Goal: Task Accomplishment & Management: Complete application form

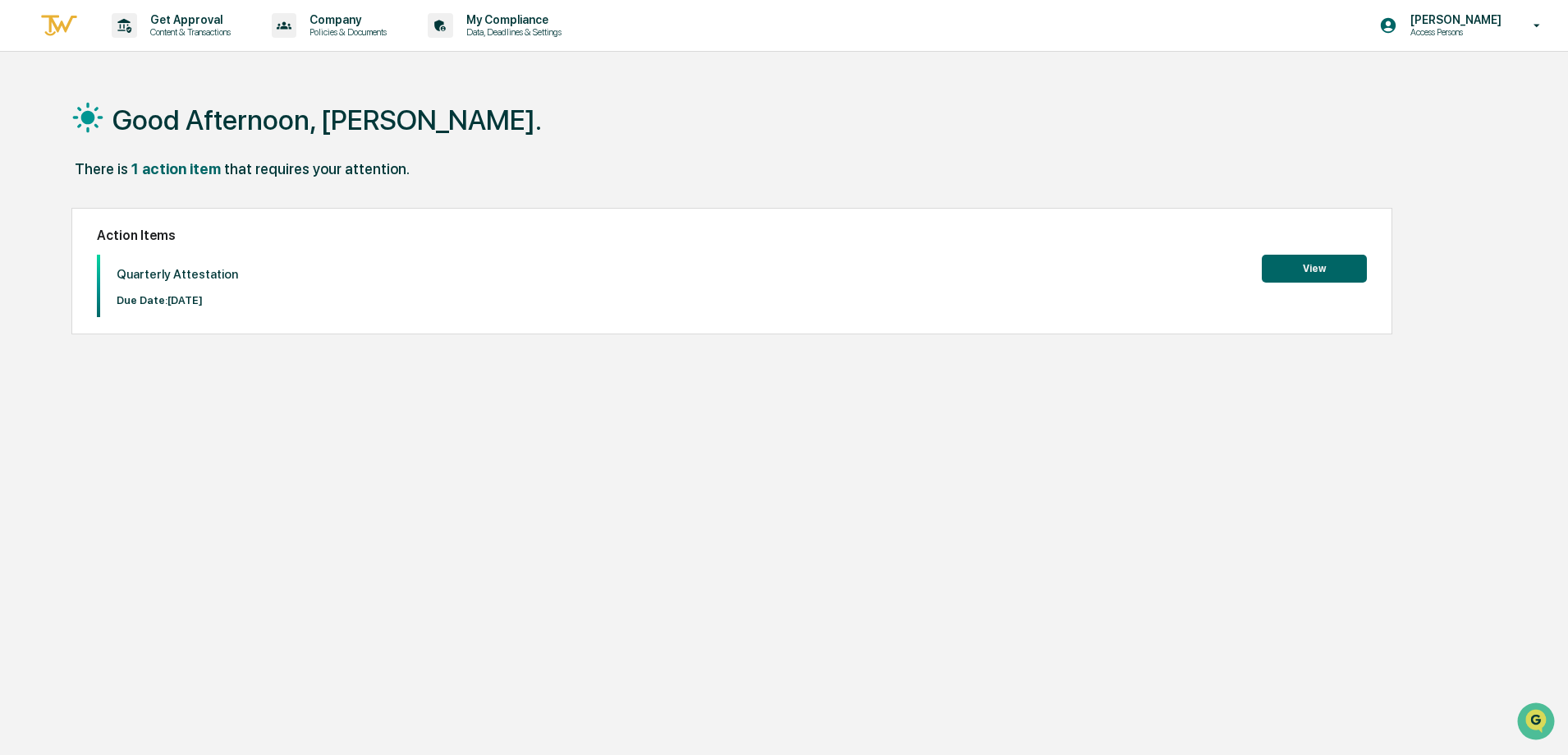
click at [1295, 274] on button "View" at bounding box center [1314, 269] width 105 height 28
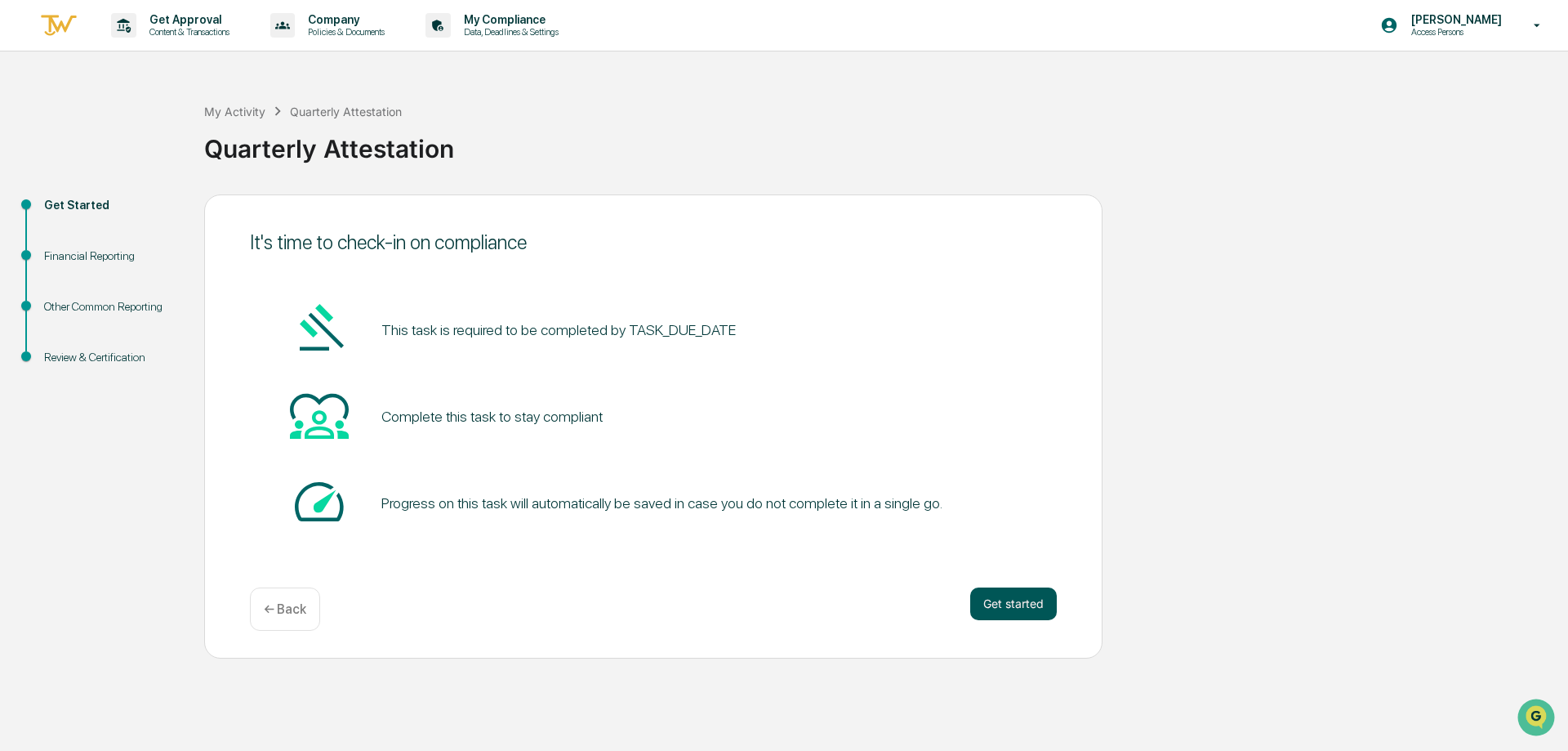
click at [1002, 614] on button "Get started" at bounding box center [1013, 603] width 86 height 33
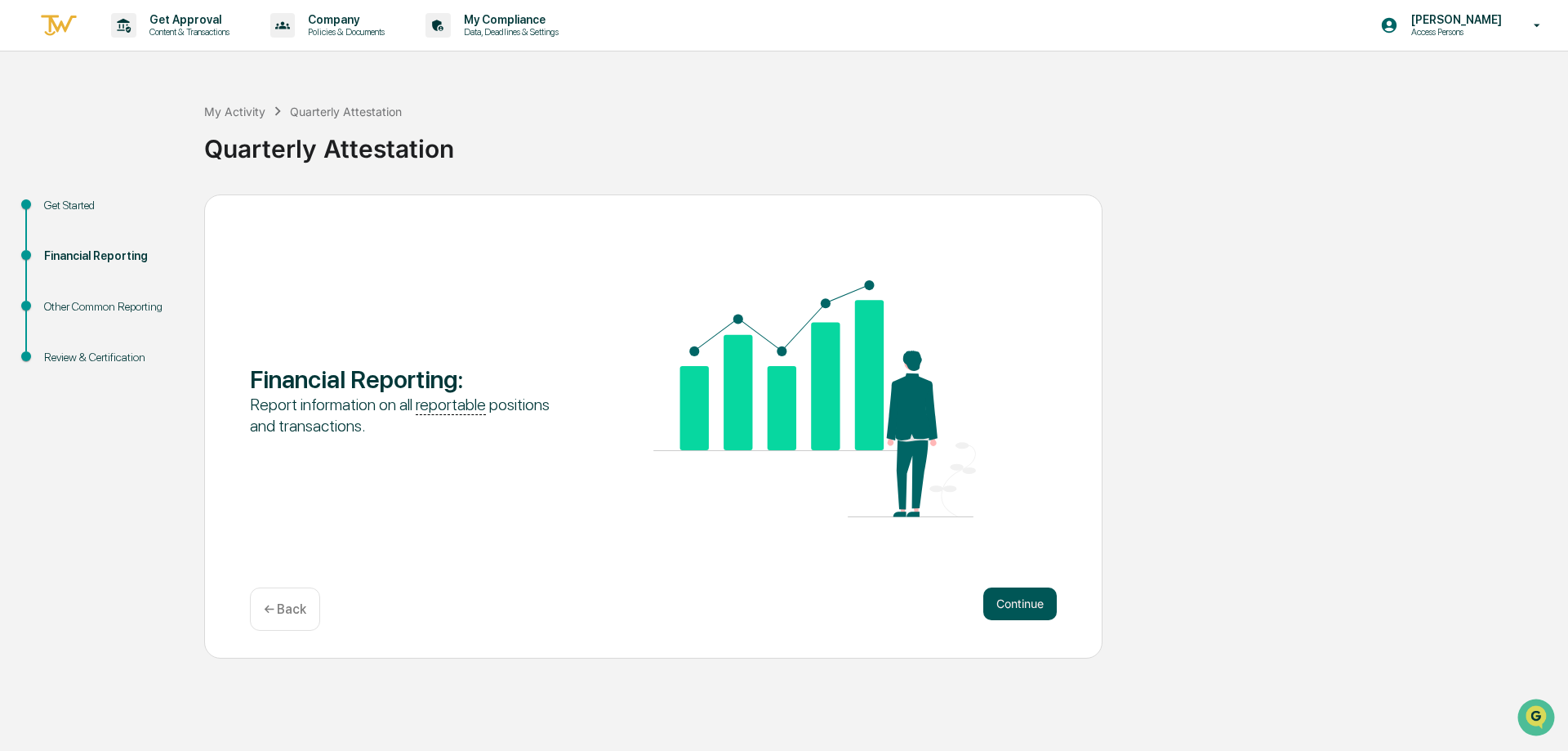
click at [1020, 604] on button "Continue" at bounding box center [1020, 603] width 74 height 33
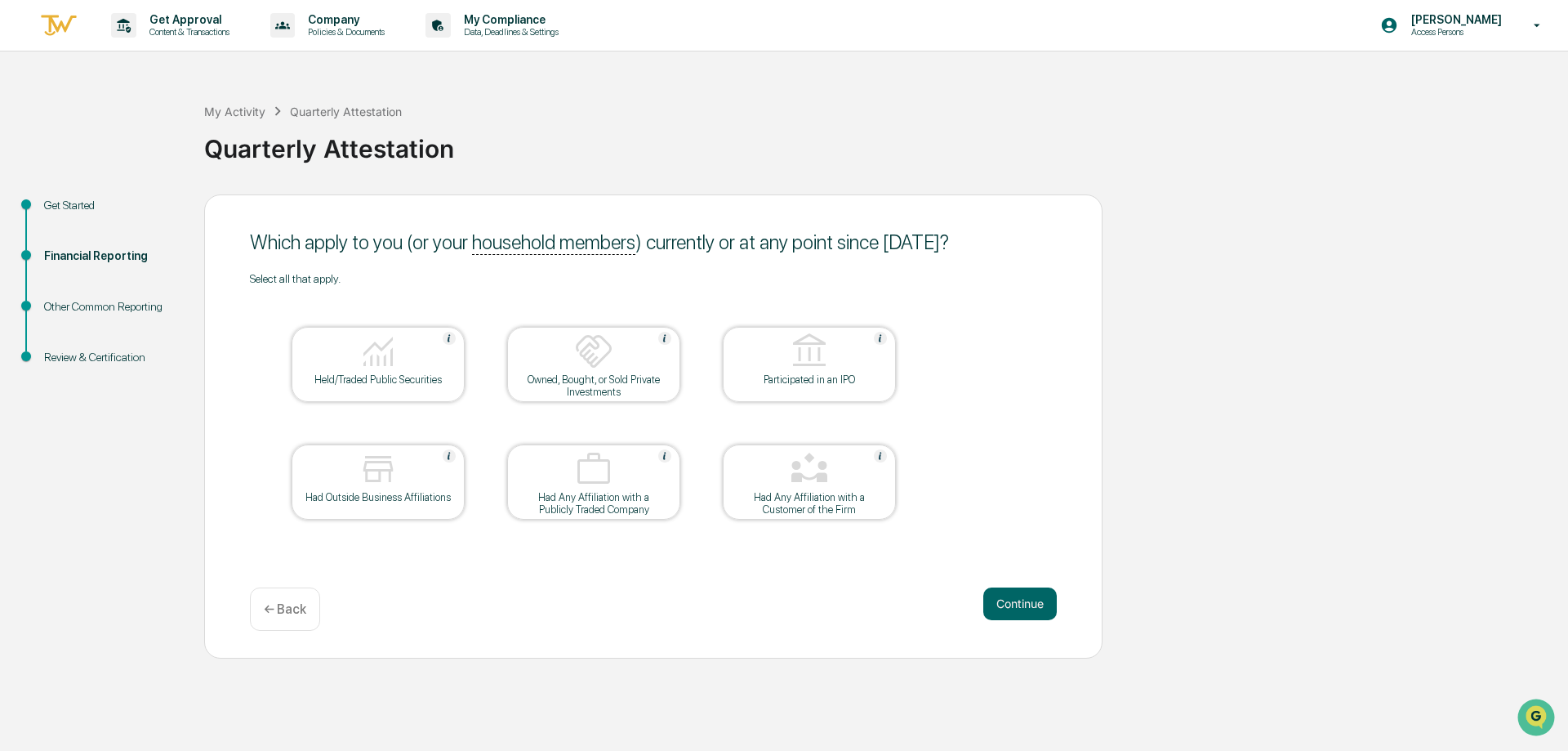
click at [376, 373] on div "Held/Traded Public Securities" at bounding box center [377, 379] width 147 height 12
click at [1017, 605] on button "Continue" at bounding box center [1020, 603] width 74 height 33
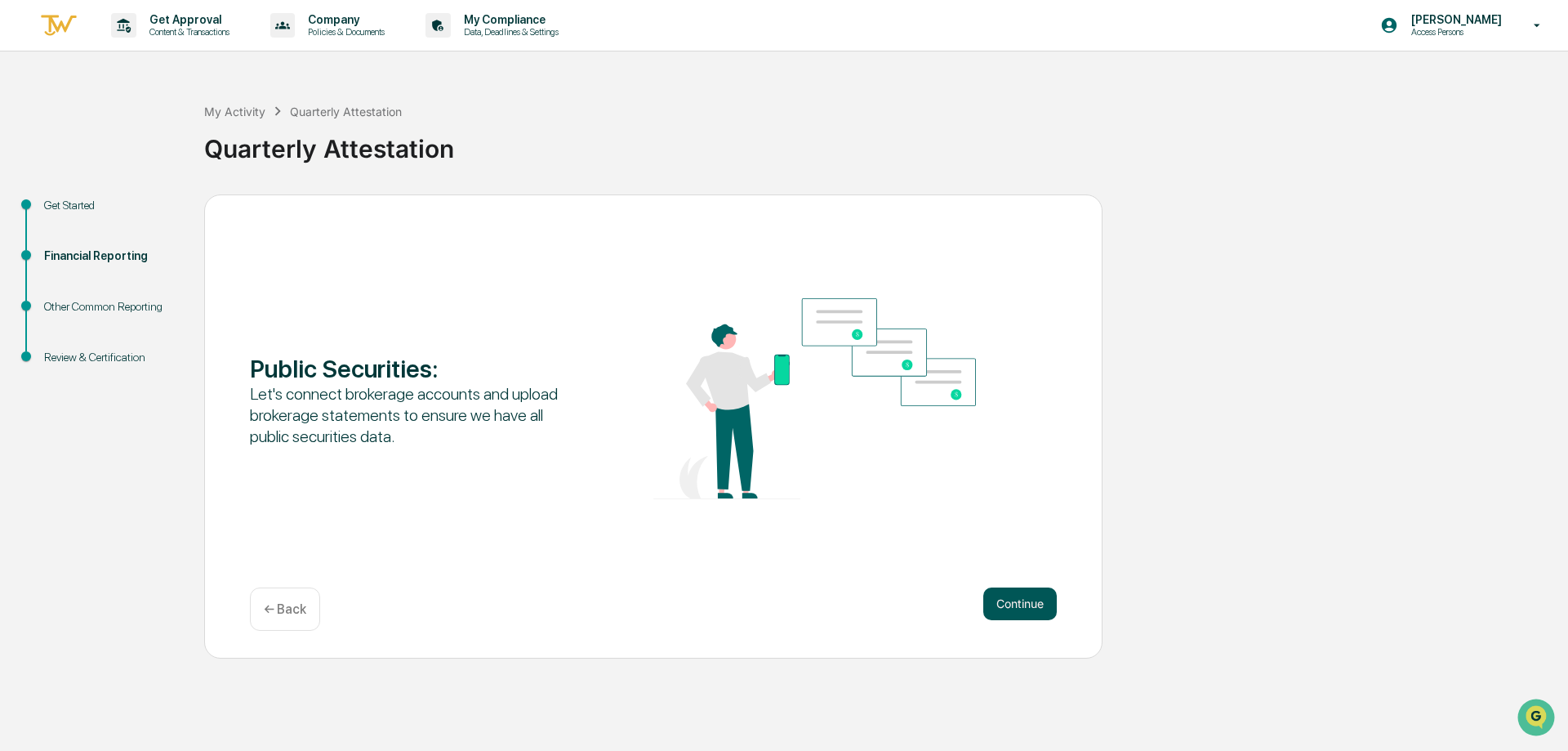
click at [1037, 612] on button "Continue" at bounding box center [1020, 603] width 74 height 33
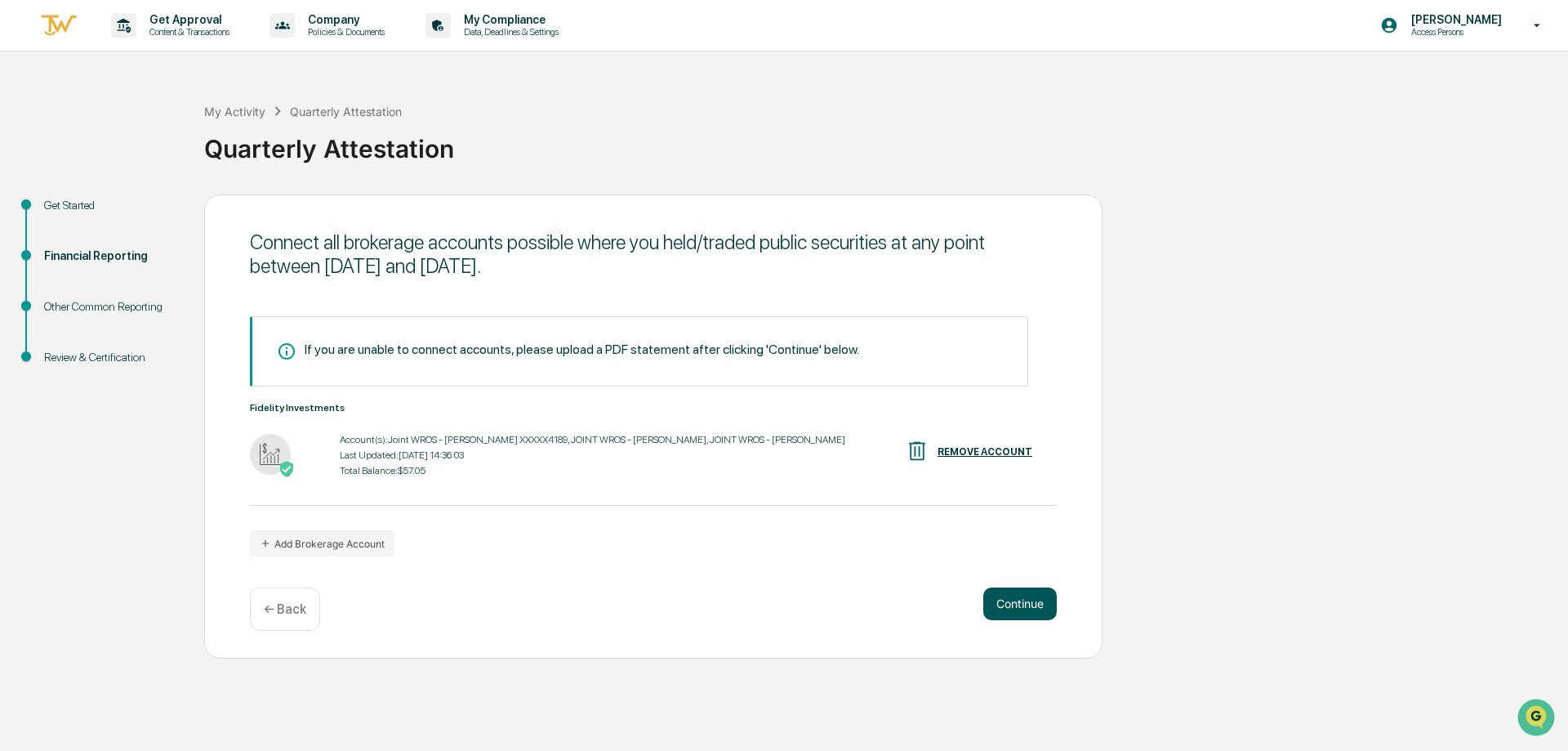
click at [1031, 605] on button "Continue" at bounding box center [1020, 603] width 74 height 33
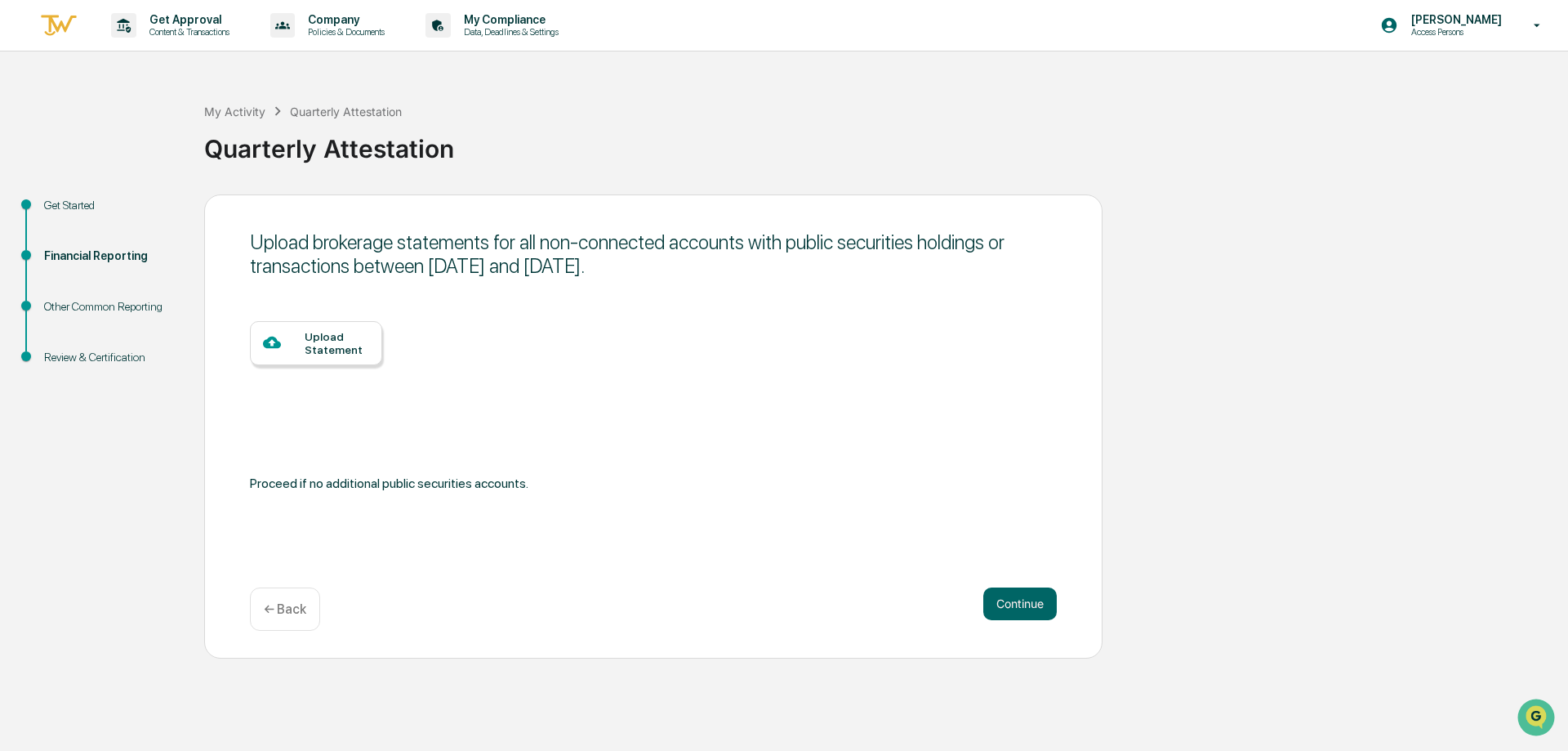
click at [275, 614] on p "← Back" at bounding box center [285, 609] width 42 height 16
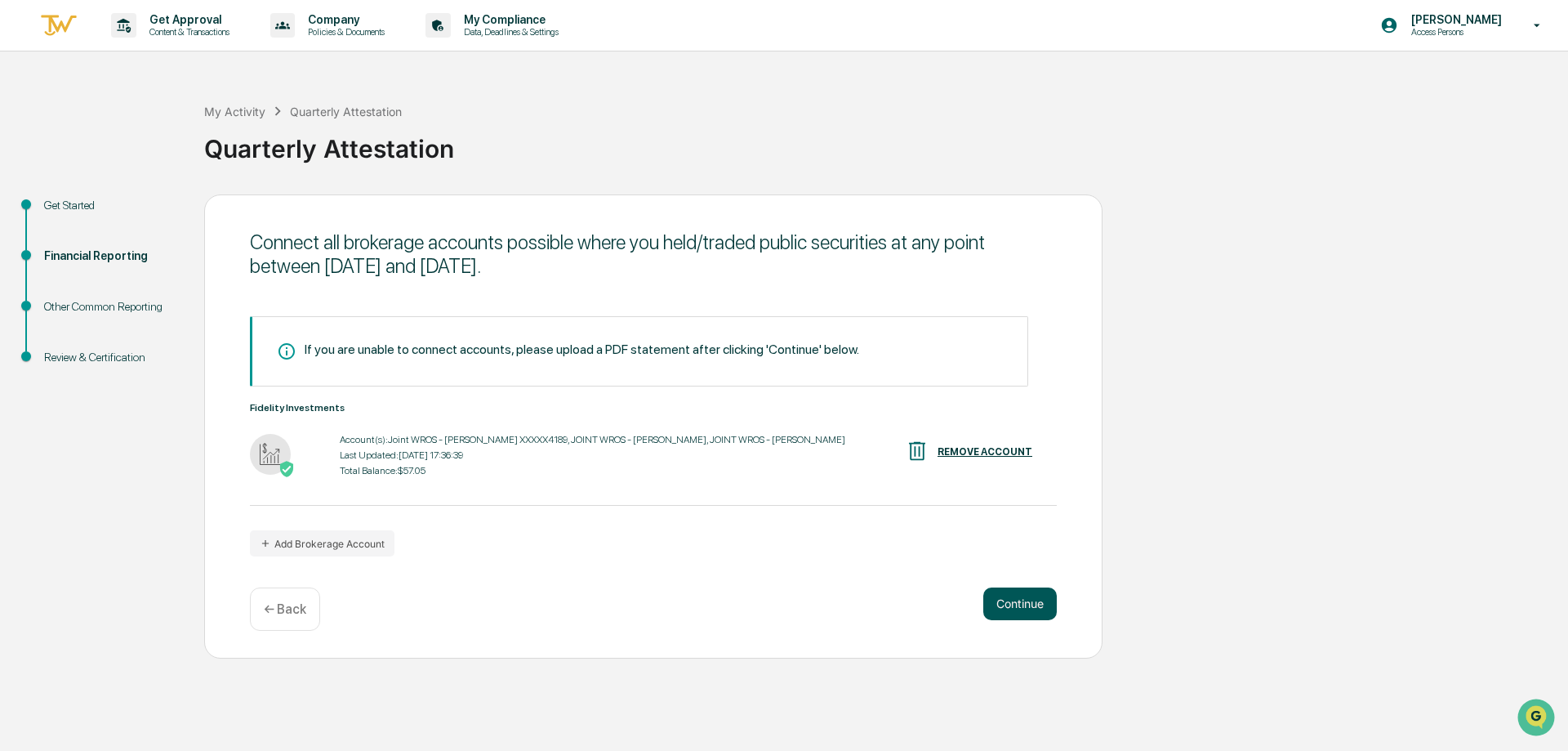
click at [1011, 610] on button "Continue" at bounding box center [1020, 603] width 74 height 33
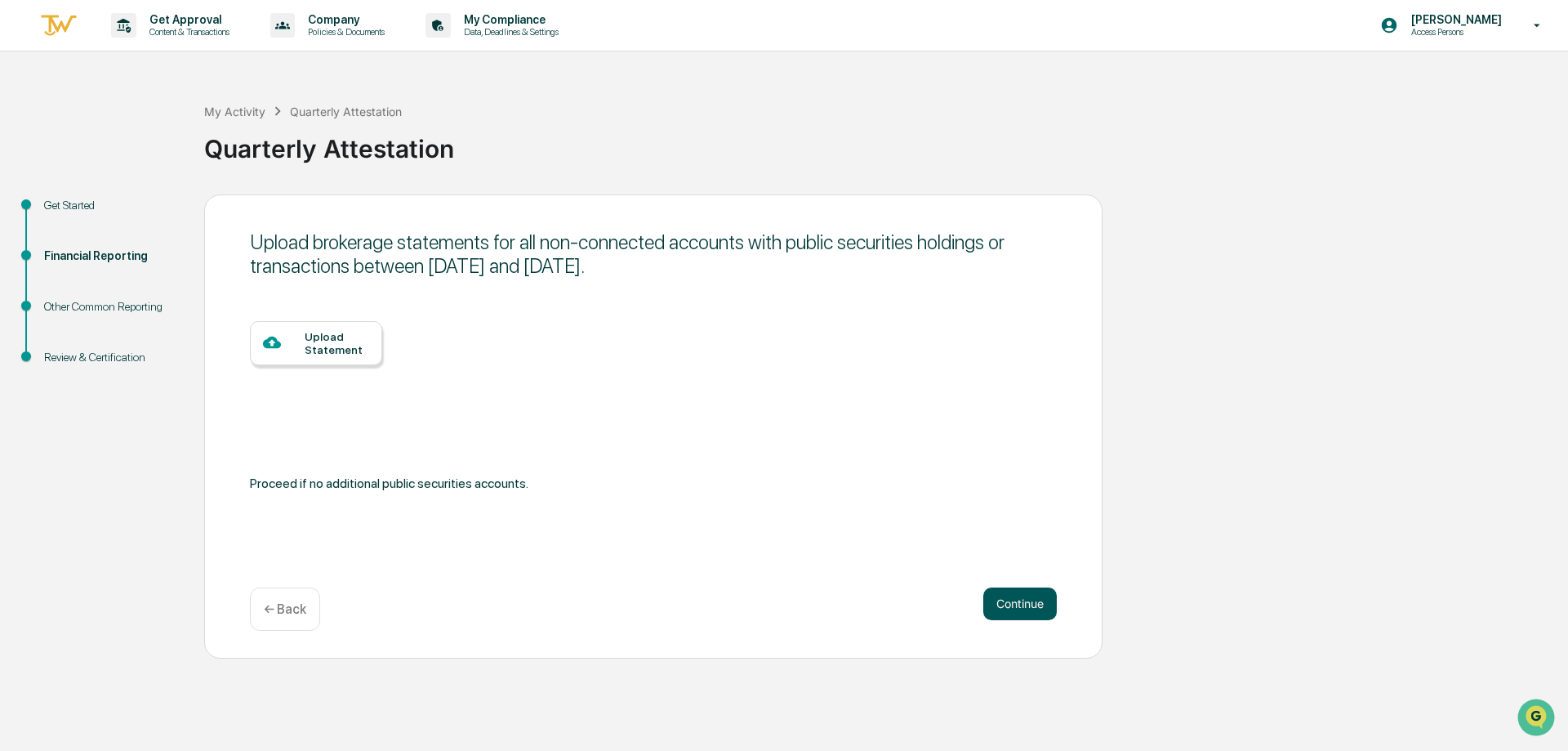
click at [1013, 607] on button "Continue" at bounding box center [1020, 603] width 74 height 33
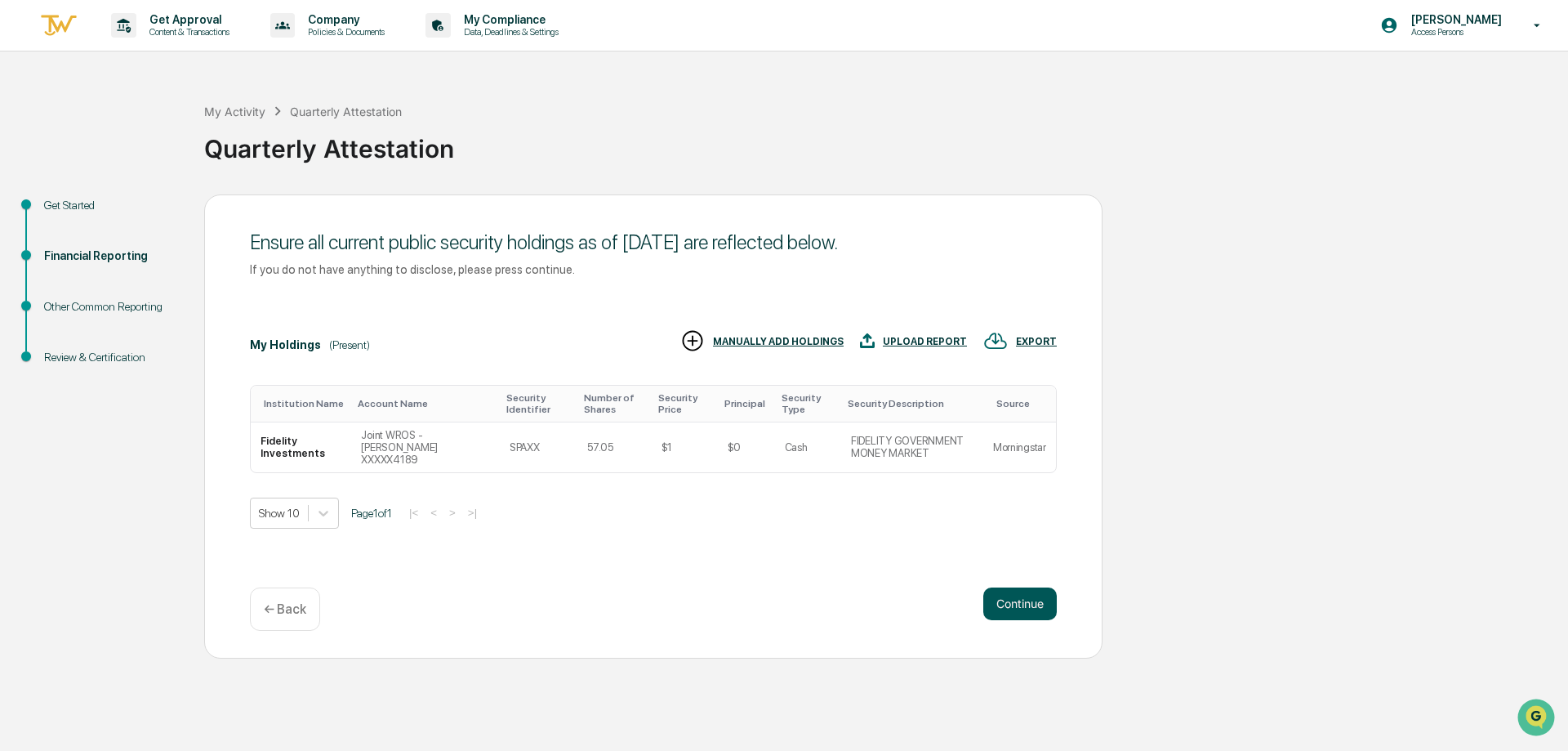
click at [1013, 603] on button "Continue" at bounding box center [1020, 603] width 74 height 33
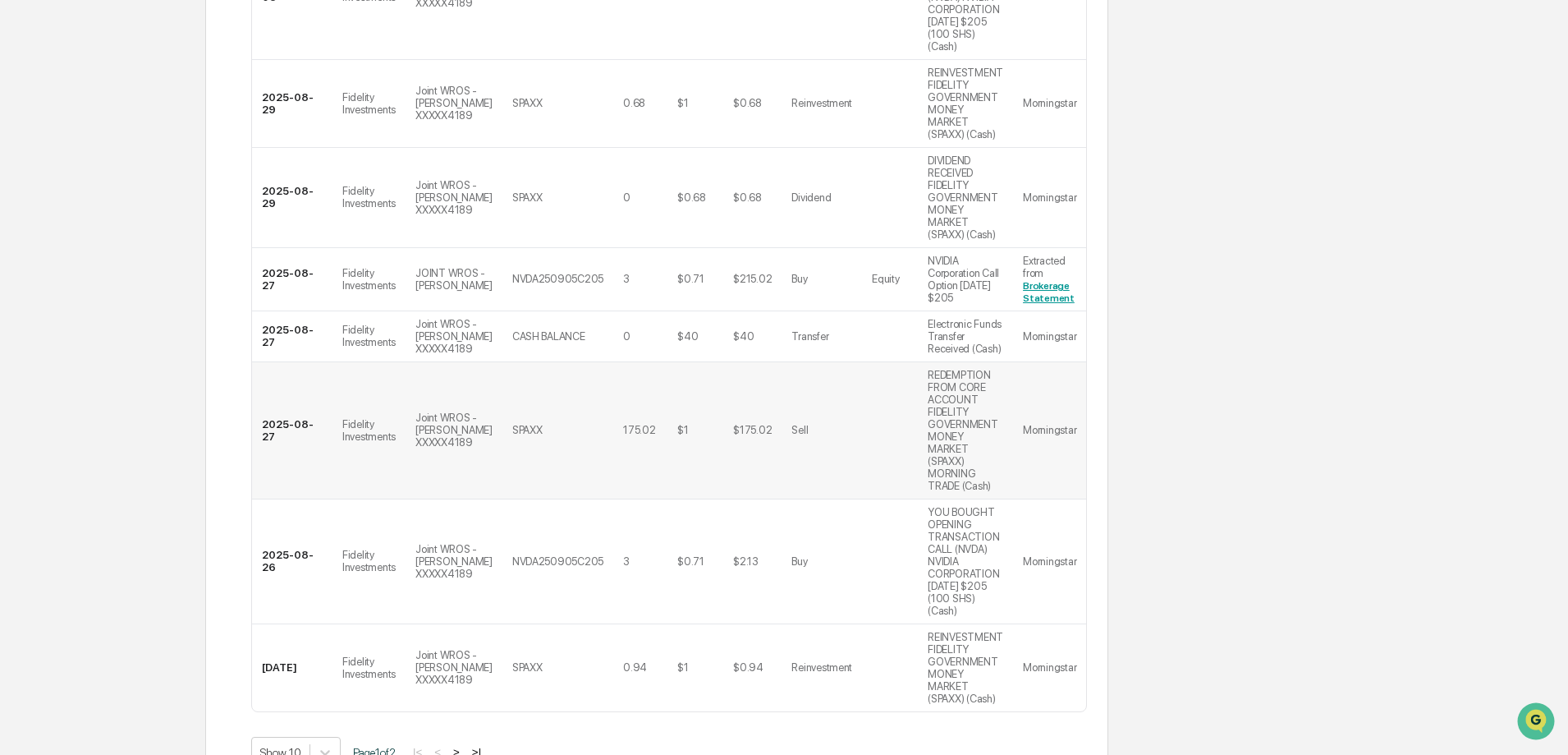
scroll to position [636, 0]
click at [482, 744] on button ">|" at bounding box center [476, 751] width 19 height 14
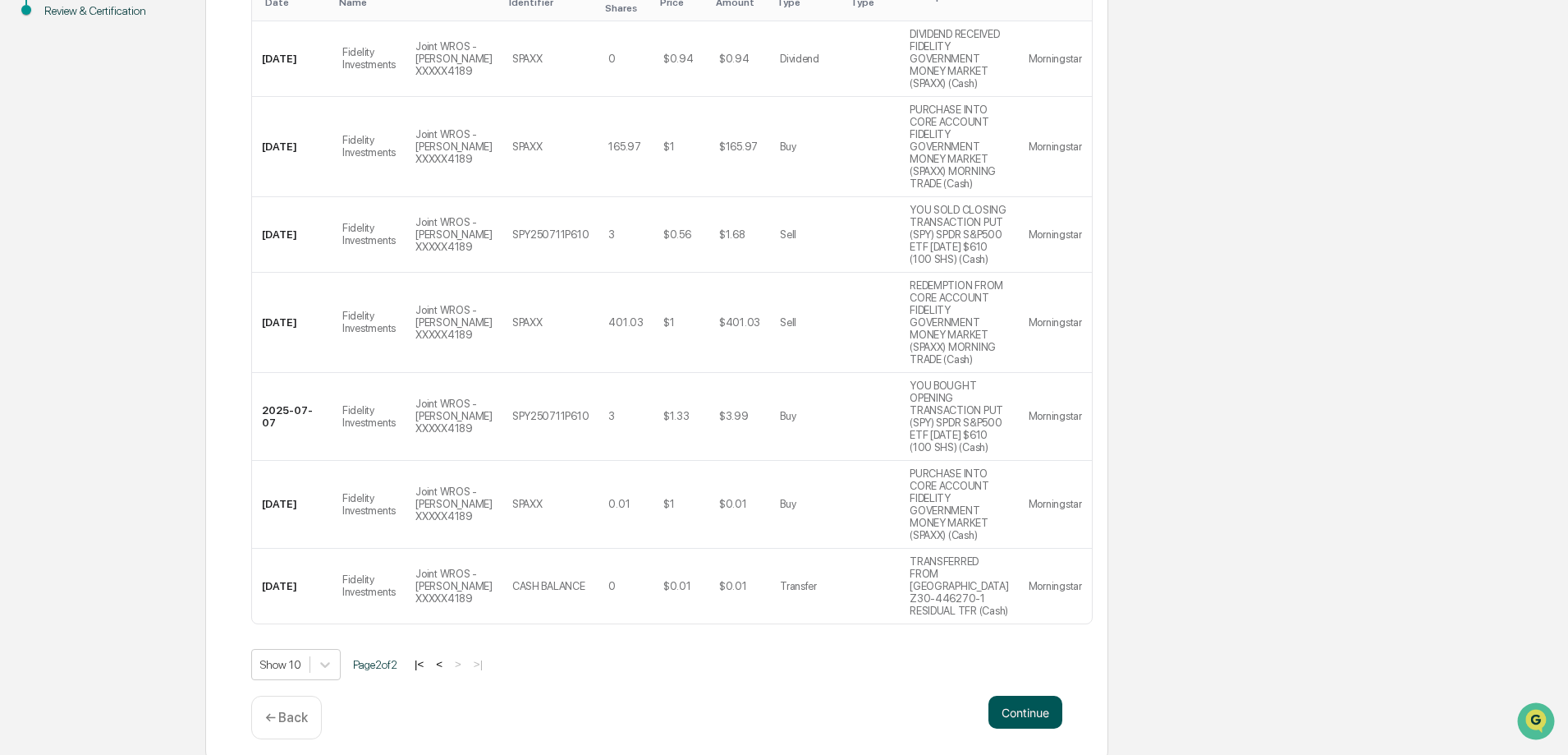
click at [1033, 704] on button "Continue" at bounding box center [1026, 712] width 74 height 33
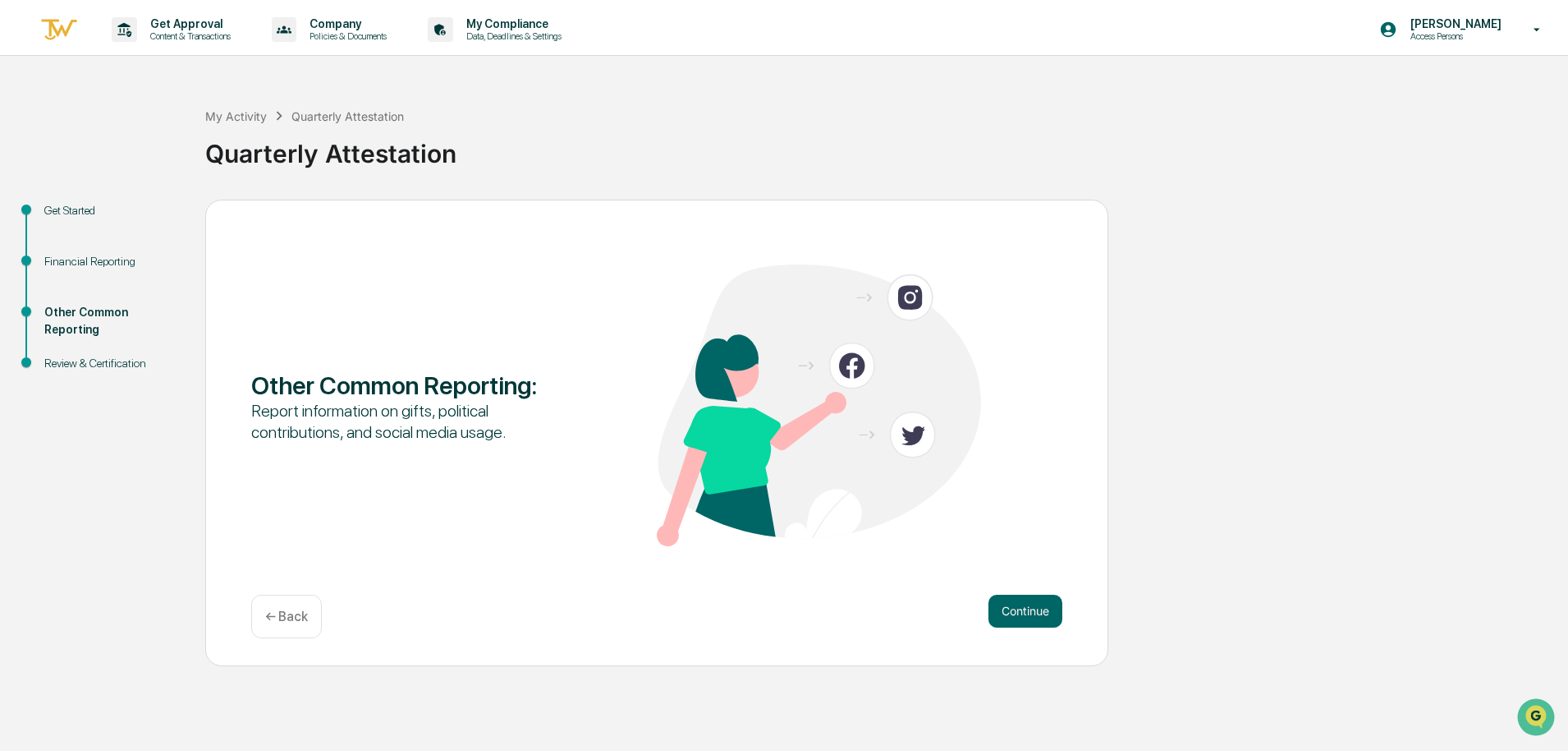
scroll to position [0, 0]
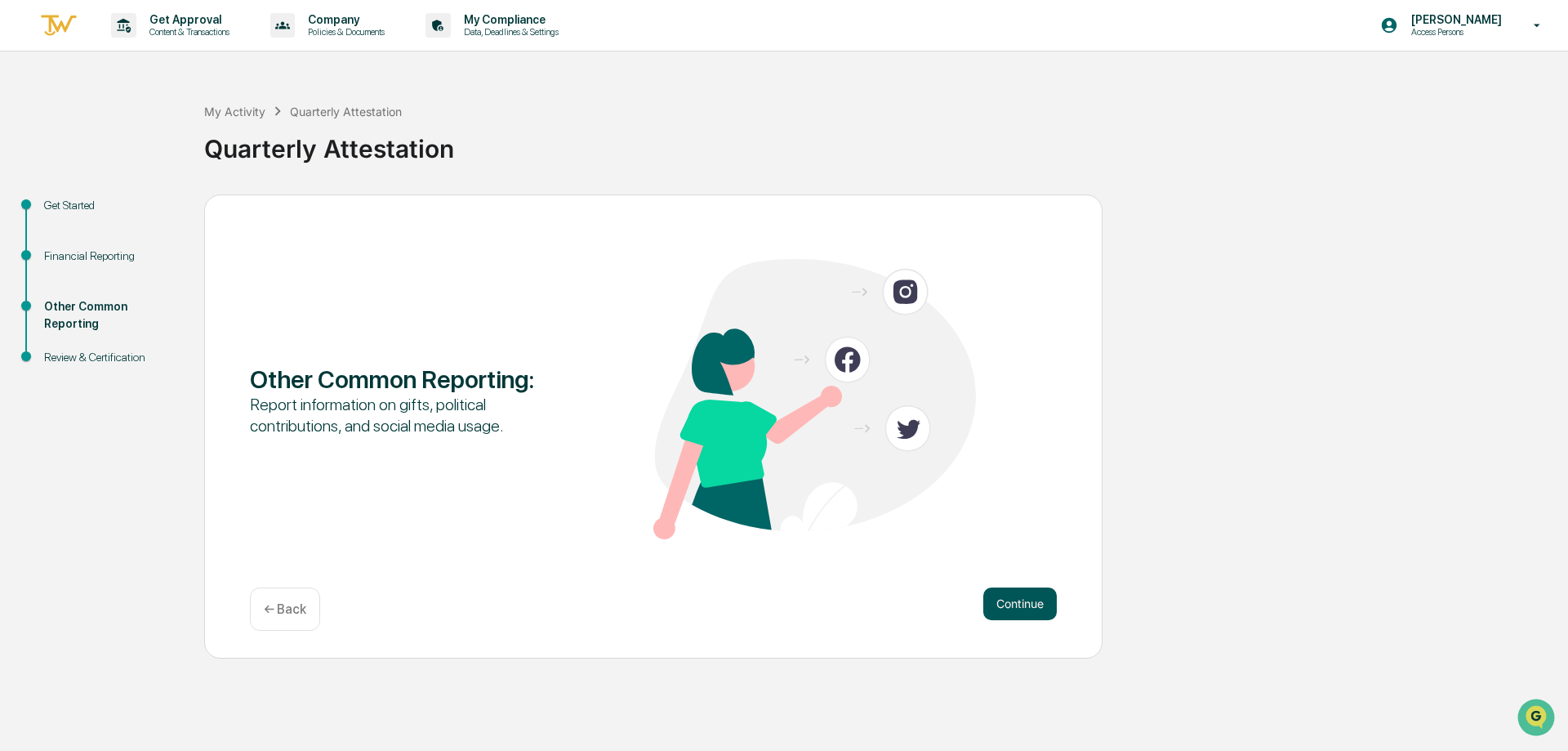
click at [1029, 604] on button "Continue" at bounding box center [1020, 603] width 74 height 33
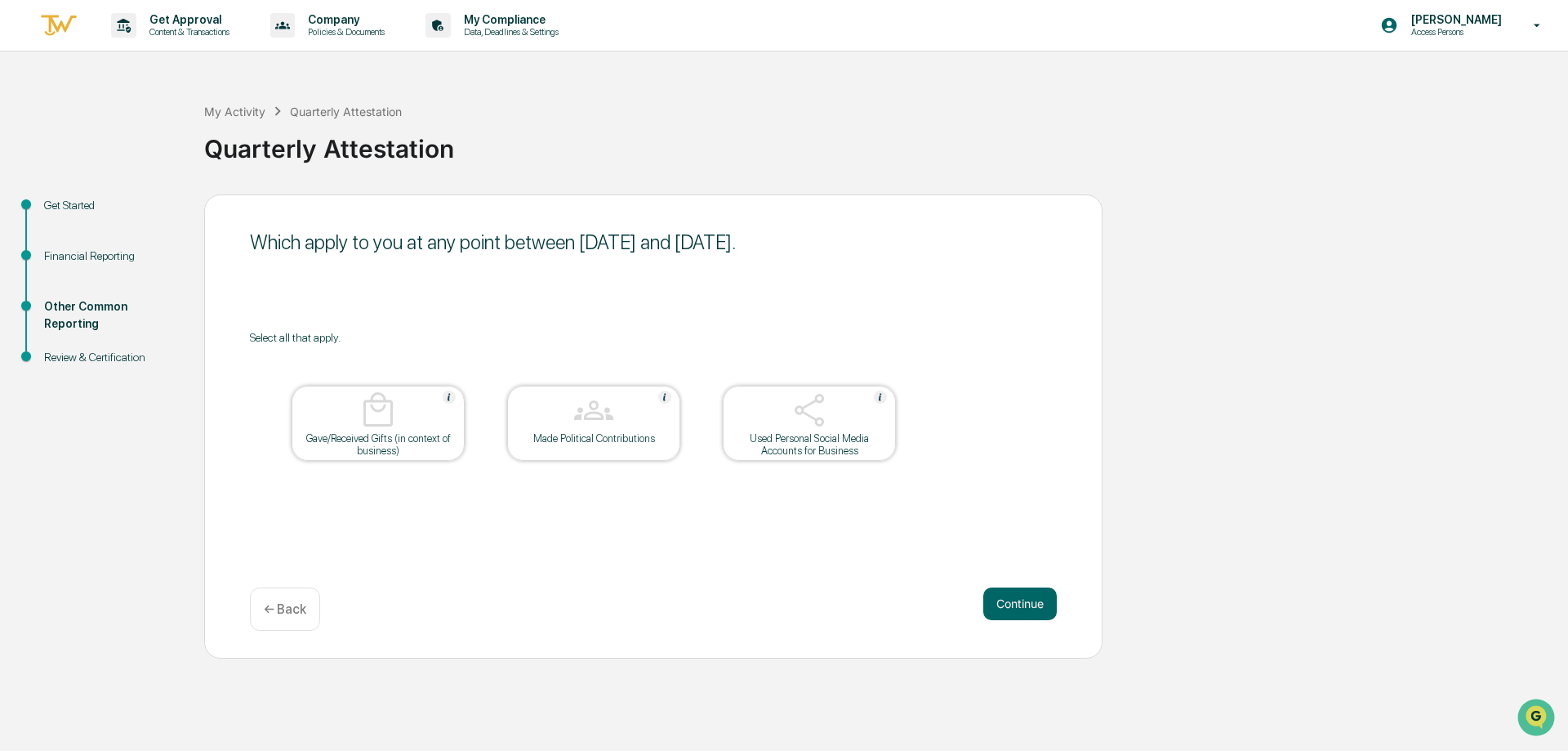
click at [1029, 604] on button "Continue" at bounding box center [1020, 603] width 74 height 33
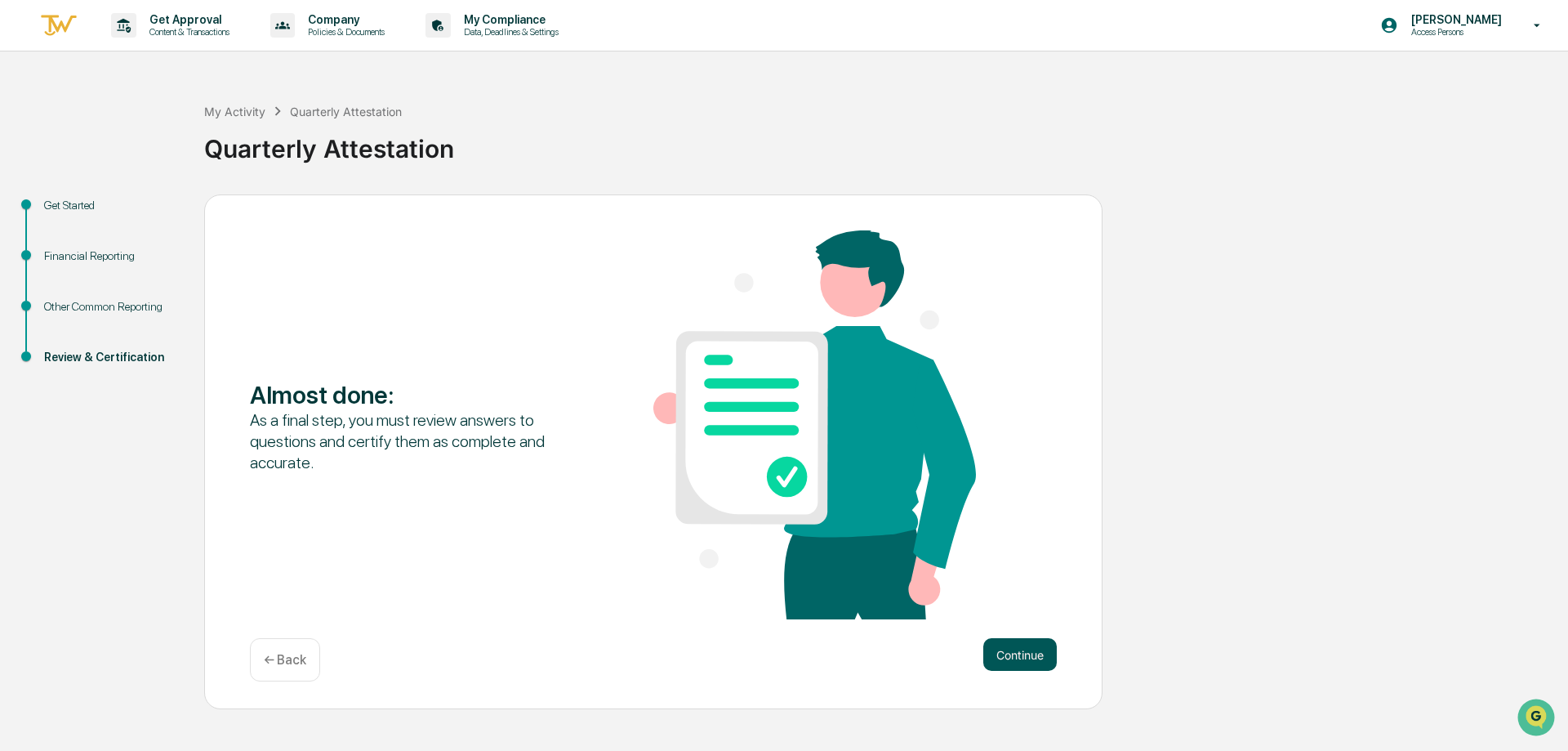
click at [1031, 639] on button "Continue" at bounding box center [1020, 654] width 74 height 33
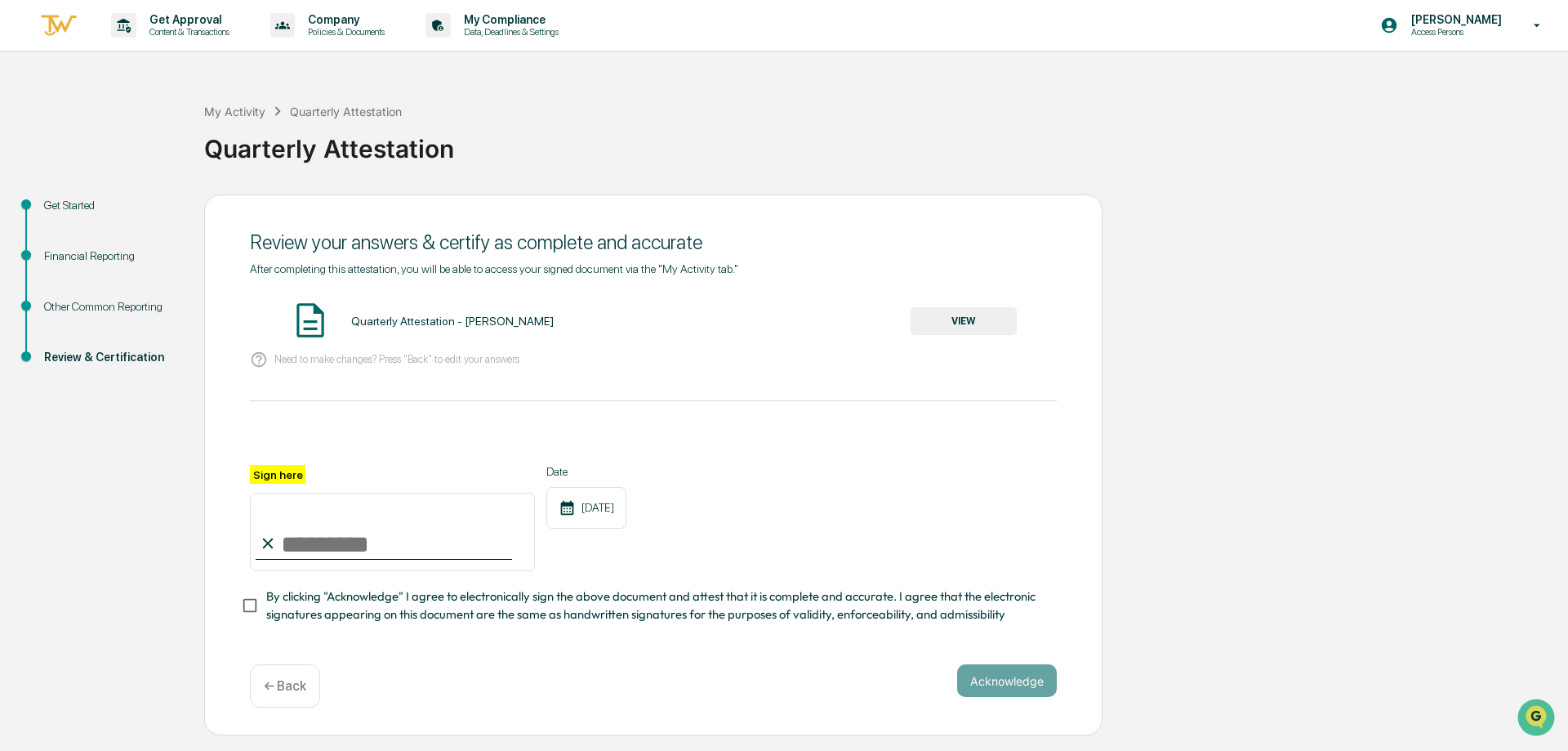
click at [341, 546] on input "Sign here" at bounding box center [392, 532] width 285 height 78
type input "**********"
click at [943, 558] on div "**********" at bounding box center [653, 518] width 807 height 107
click at [788, 667] on div "**********" at bounding box center [653, 465] width 898 height 541
click at [1004, 669] on button "Acknowledge" at bounding box center [1007, 680] width 99 height 33
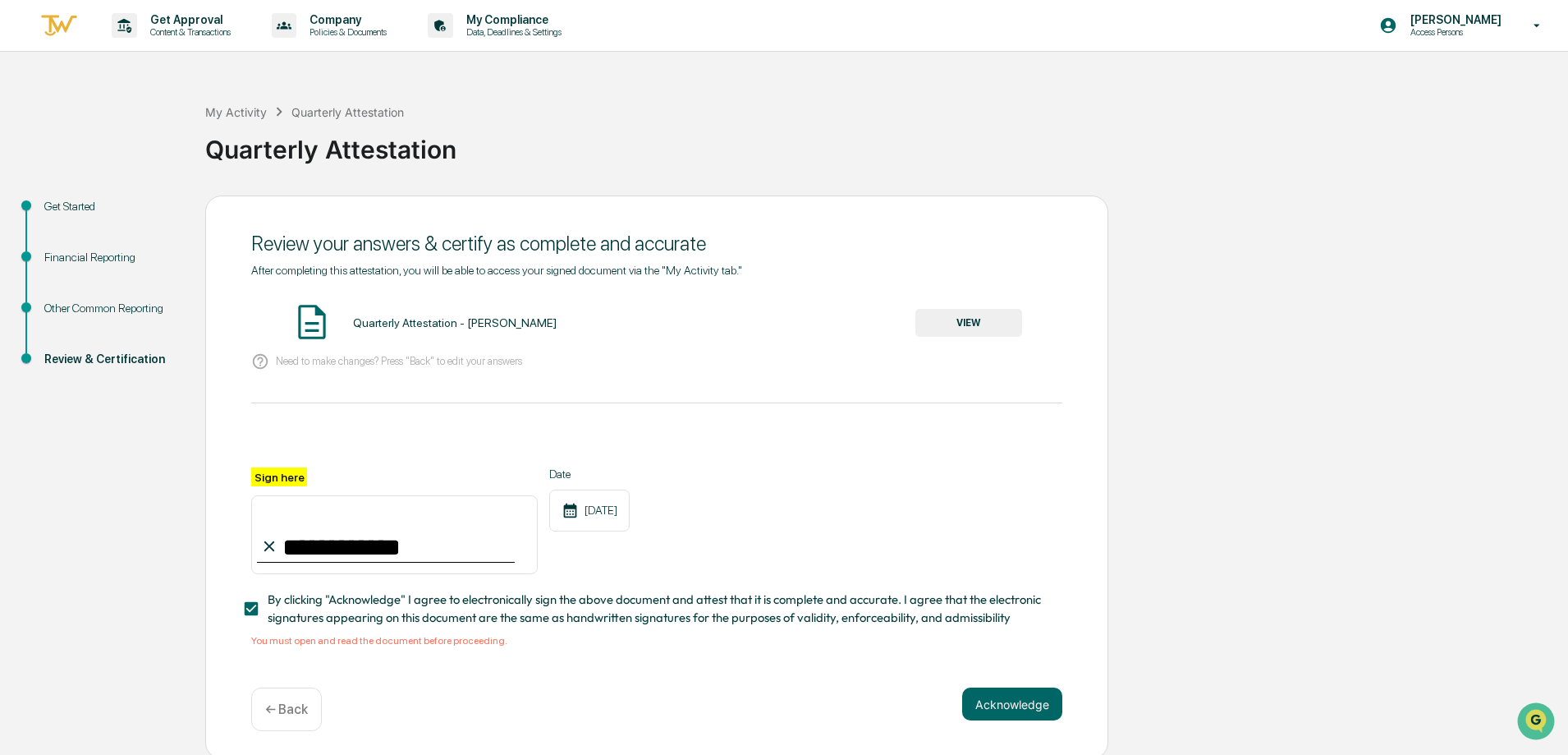
click at [974, 327] on button "VIEW" at bounding box center [969, 323] width 107 height 28
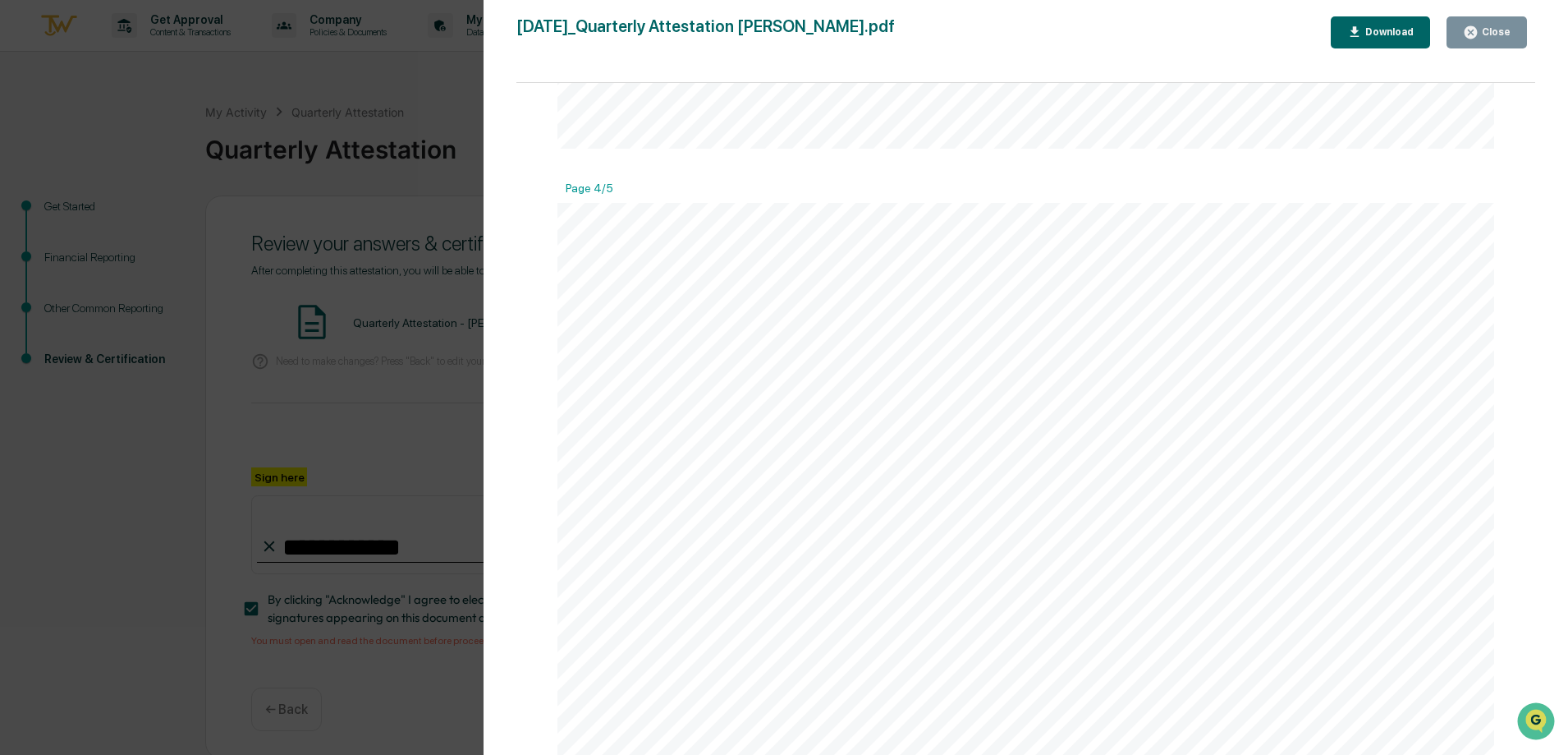
scroll to position [4107, 0]
click at [1479, 40] on button "Close" at bounding box center [1487, 33] width 81 height 32
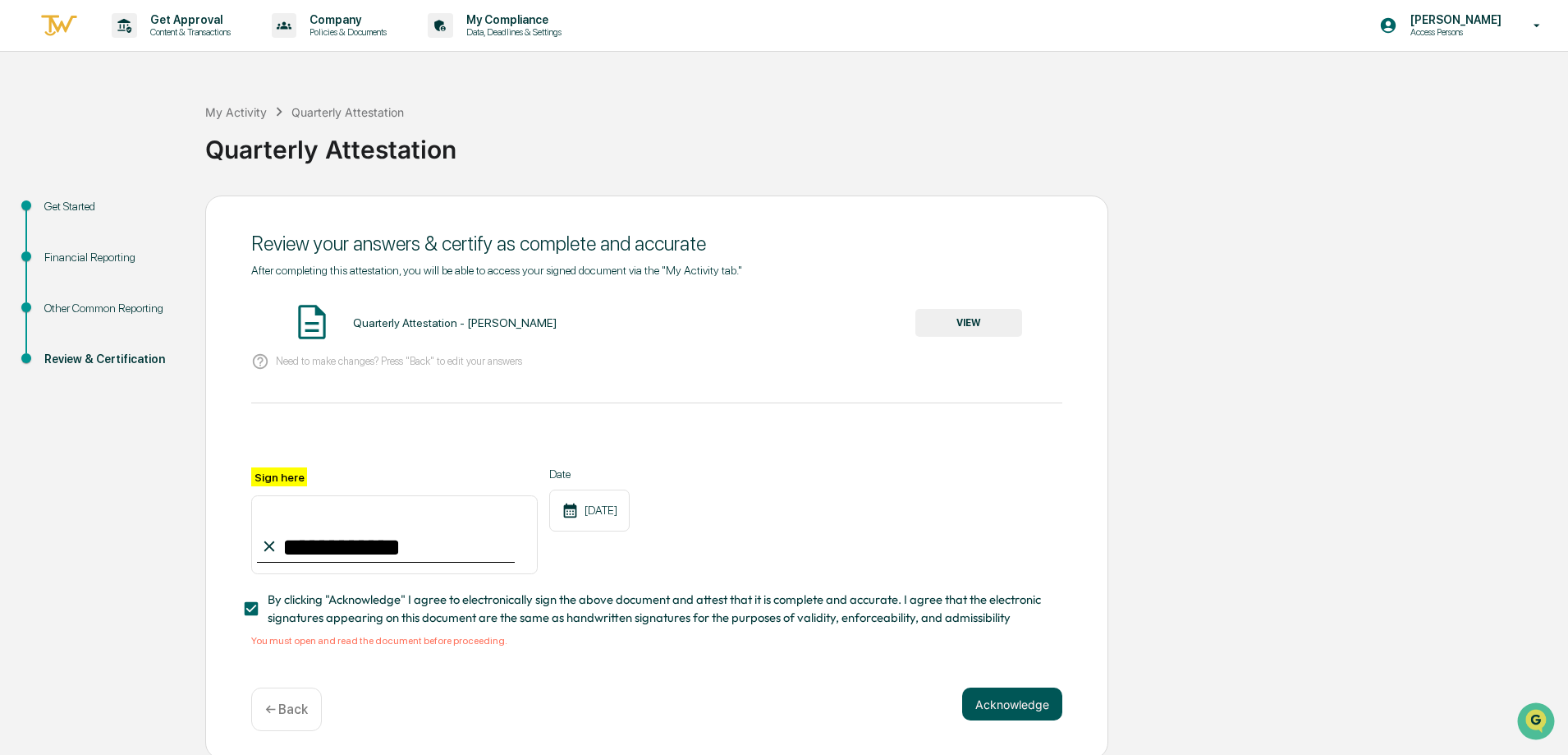
click at [1022, 720] on button "Acknowledge" at bounding box center [1012, 704] width 100 height 33
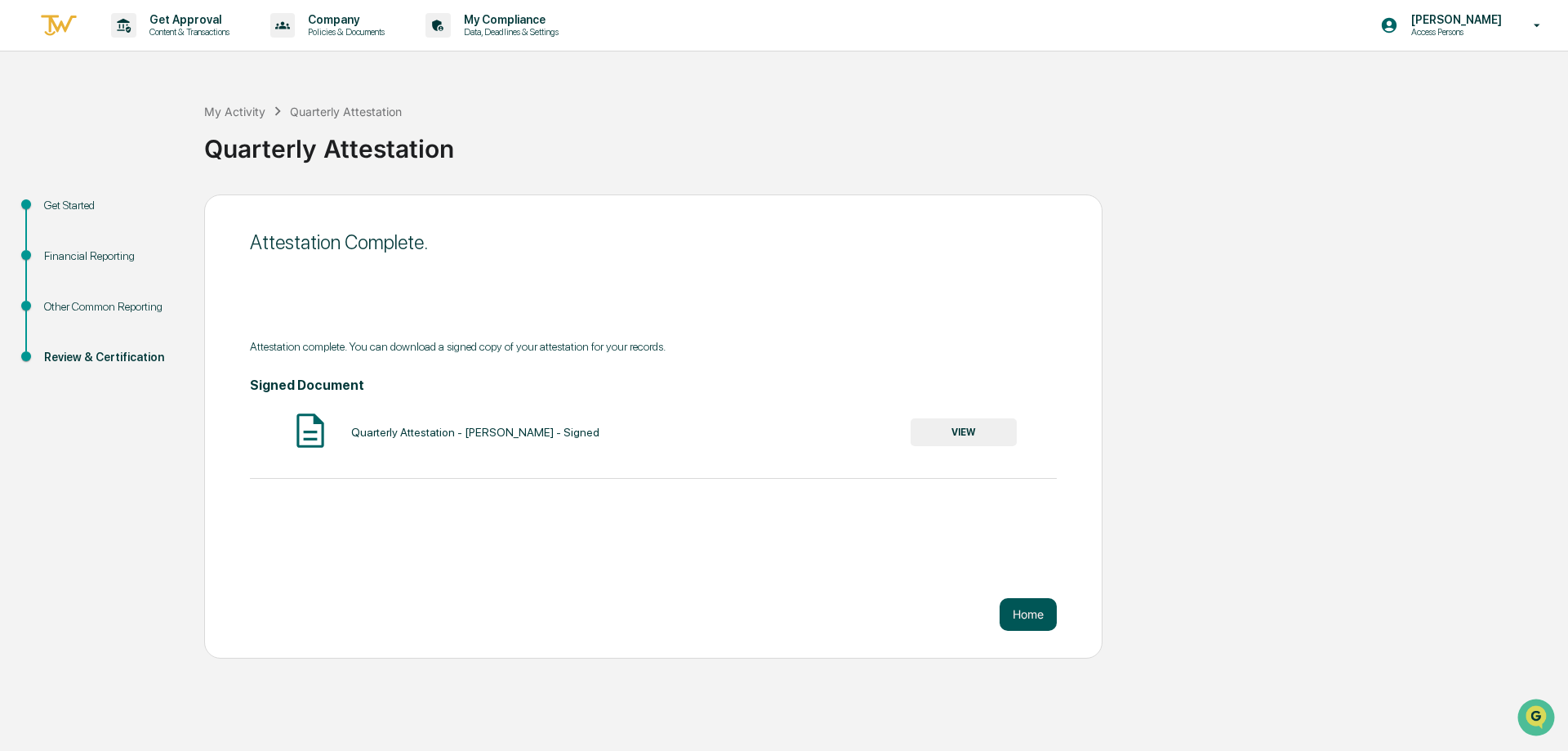
click at [1026, 616] on button "Home" at bounding box center [1028, 614] width 57 height 33
